Goal: Find specific page/section: Find specific page/section

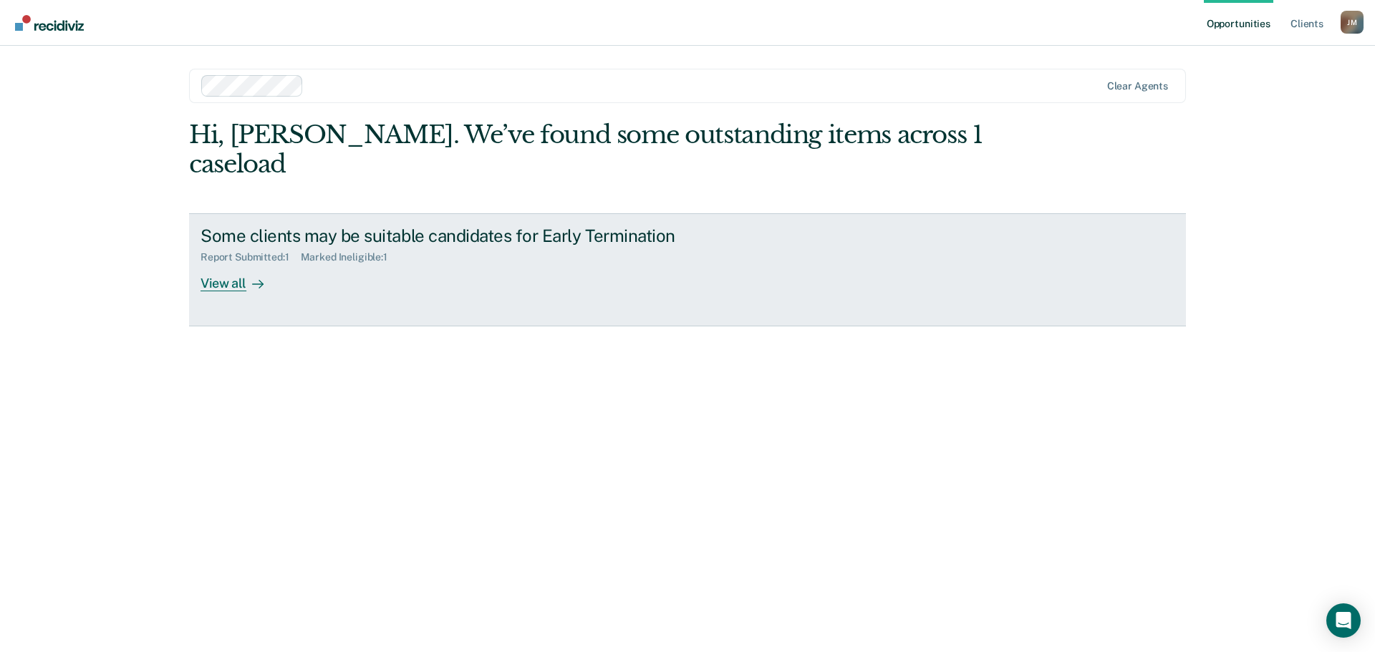
click at [243, 264] on div "View all" at bounding box center [241, 278] width 80 height 28
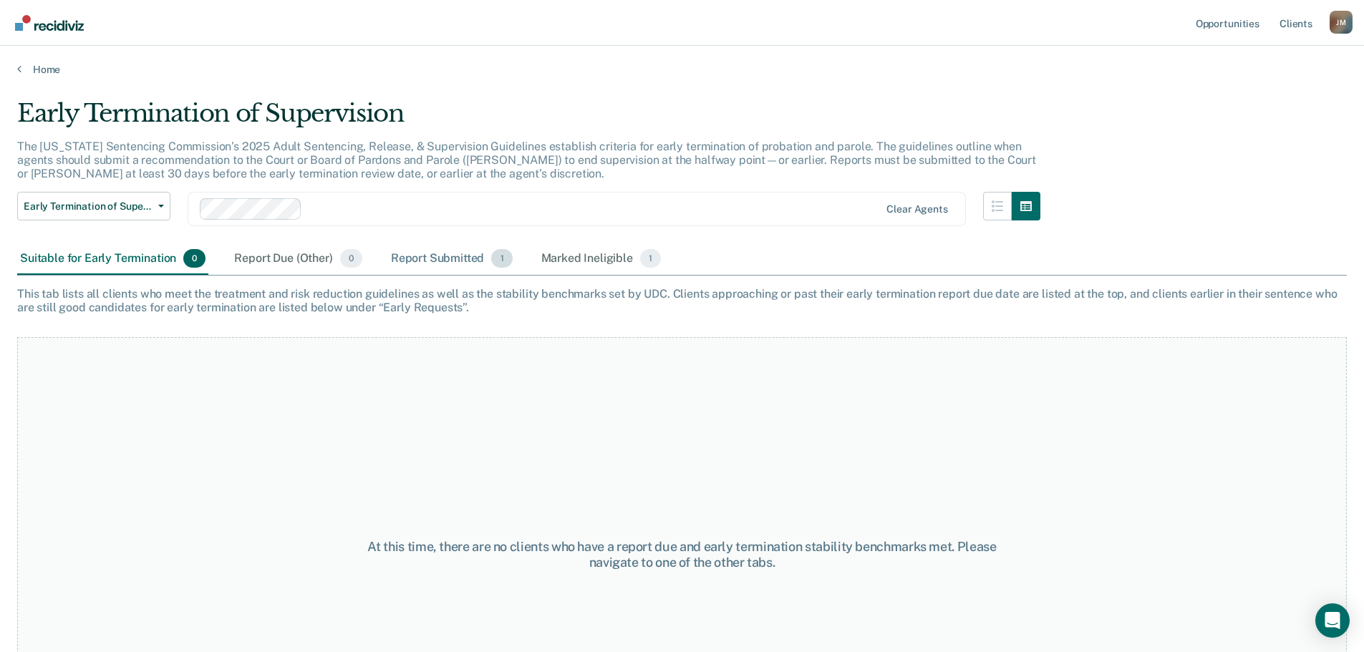
click at [450, 261] on div "Report Submitted 1" at bounding box center [451, 259] width 127 height 32
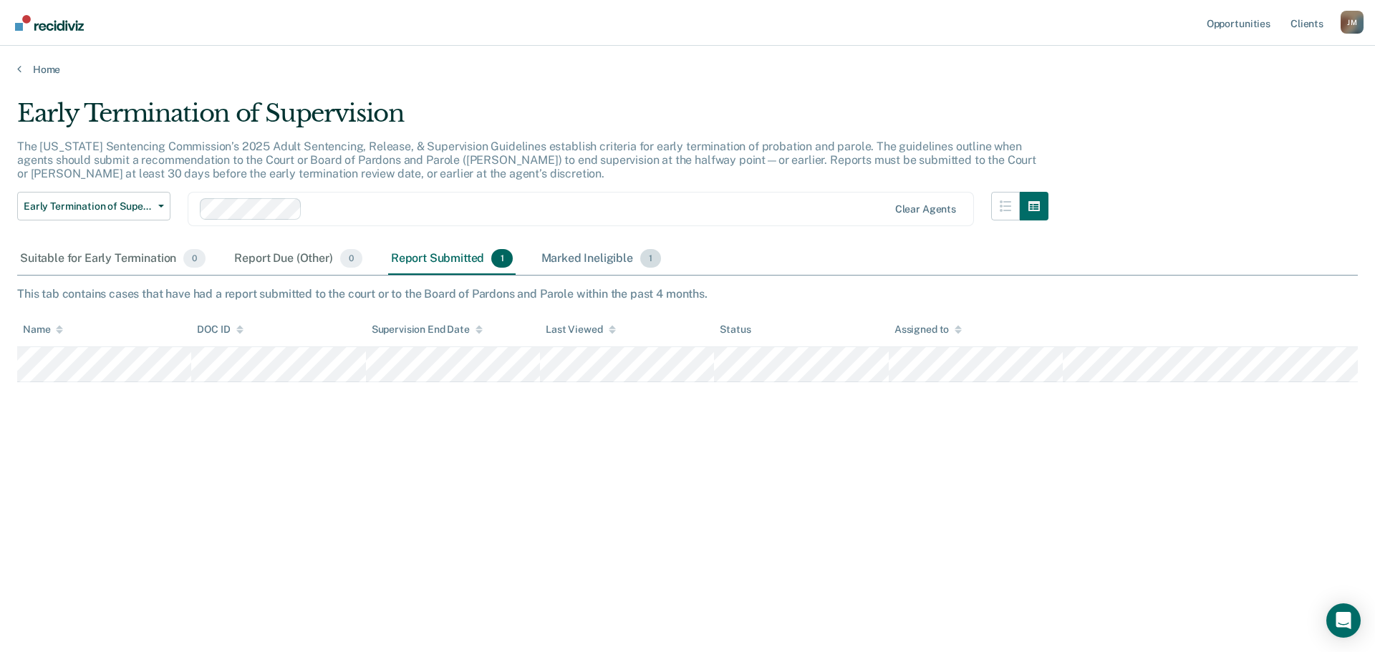
click at [560, 259] on div "Marked Ineligible 1" at bounding box center [602, 259] width 126 height 32
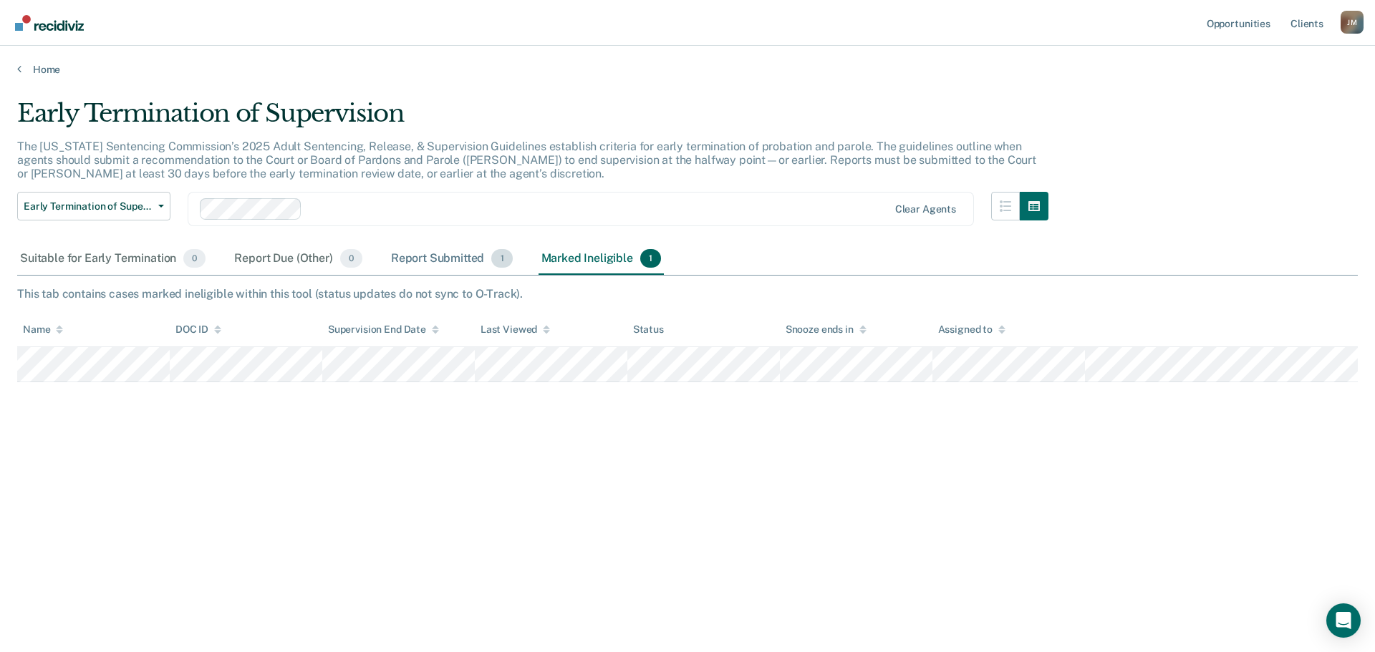
click at [458, 261] on div "Report Submitted 1" at bounding box center [451, 259] width 127 height 32
